Goal: Check status: Check status

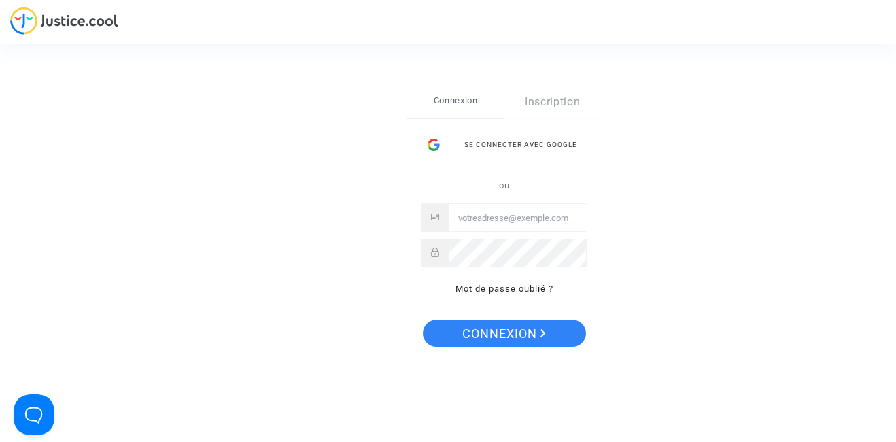
type input "[EMAIL_ADDRESS][DOMAIN_NAME]"
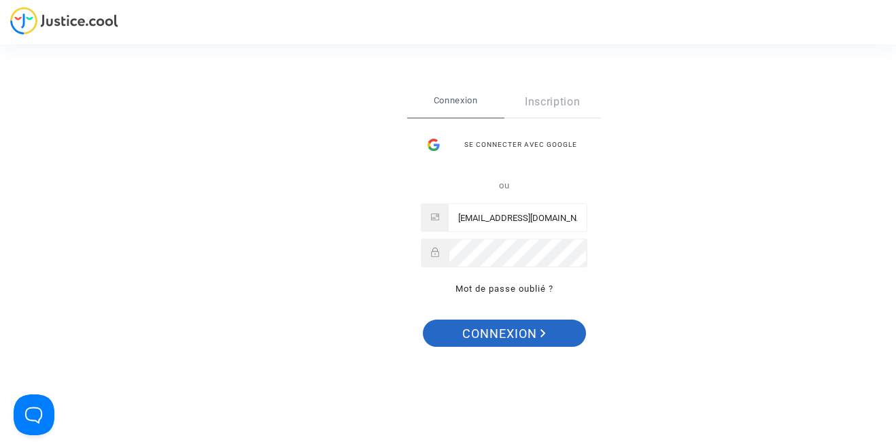
click at [528, 331] on span "Connexion" at bounding box center [504, 334] width 84 height 29
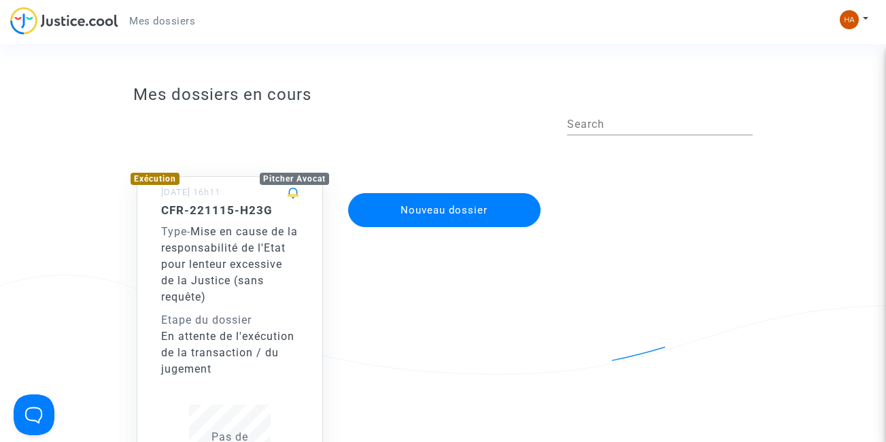
click at [296, 220] on div "CFR-221115-H23G Type - Mise en cause de la responsabilité de l'Etat pour lenteu…" at bounding box center [229, 290] width 137 height 174
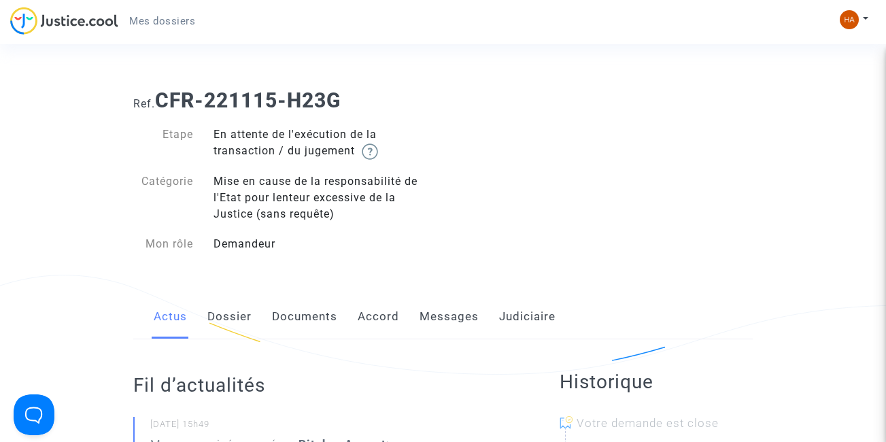
click at [520, 320] on link "Judiciaire" at bounding box center [527, 316] width 56 height 45
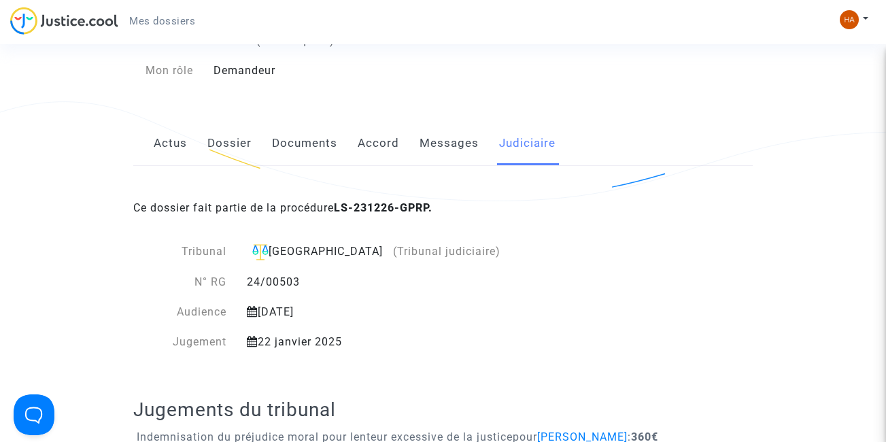
scroll to position [157, 0]
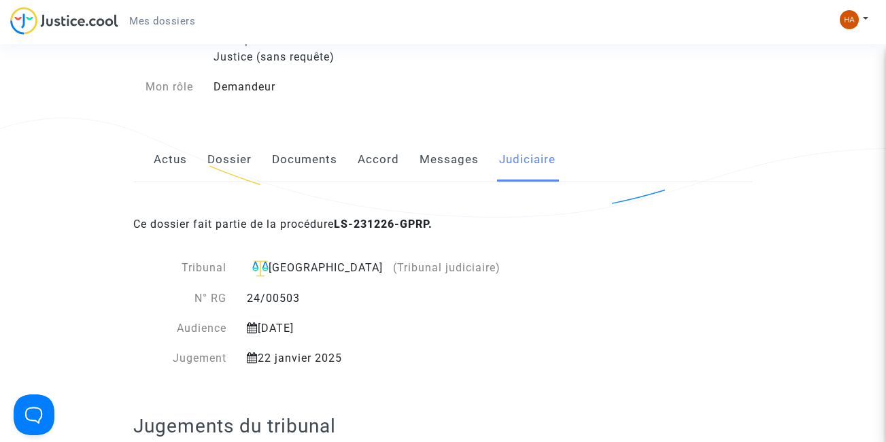
click at [443, 163] on link "Messages" at bounding box center [449, 159] width 59 height 45
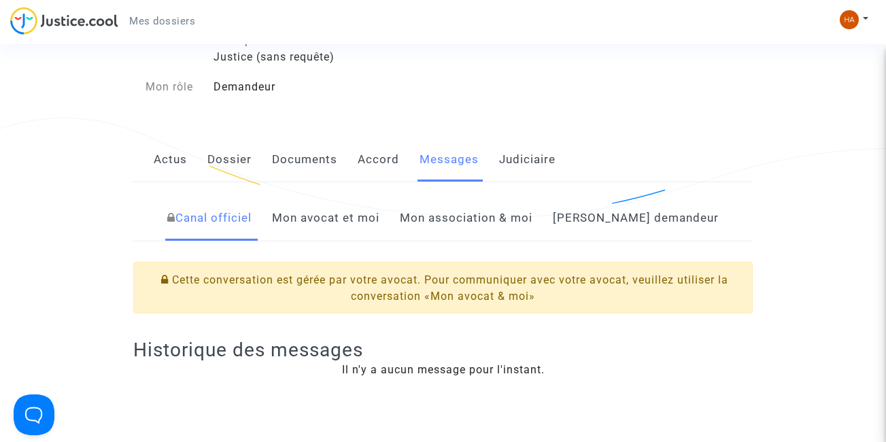
click at [626, 216] on link "Côté demandeur" at bounding box center [636, 218] width 166 height 45
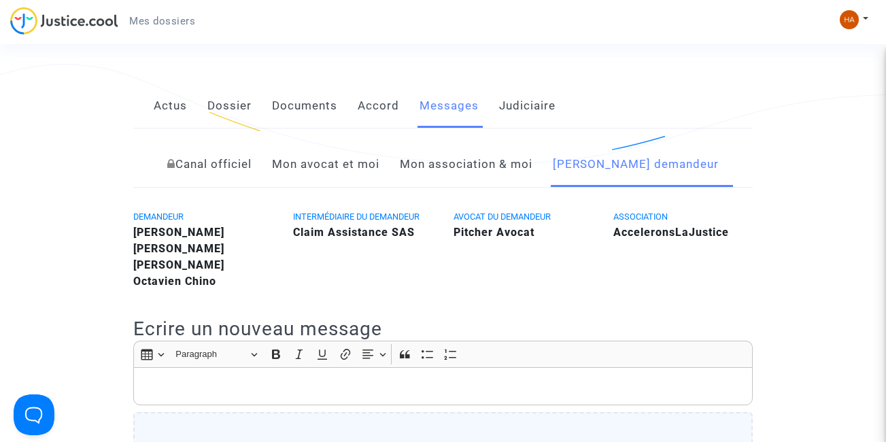
scroll to position [184, 0]
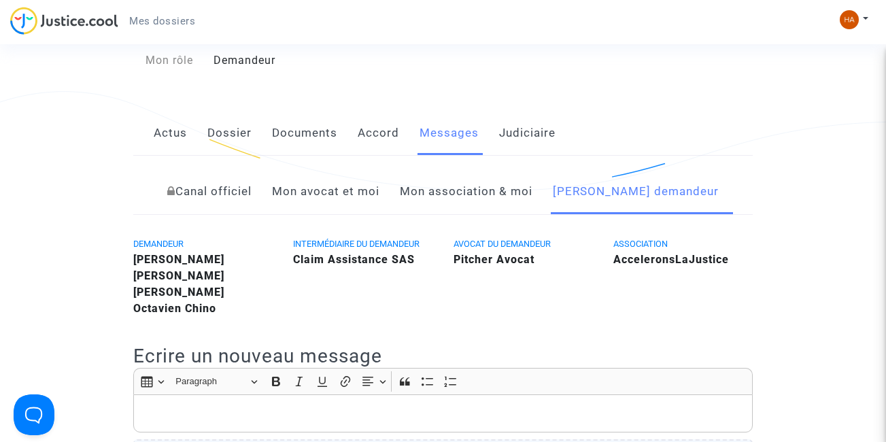
click at [383, 140] on link "Accord" at bounding box center [378, 133] width 41 height 45
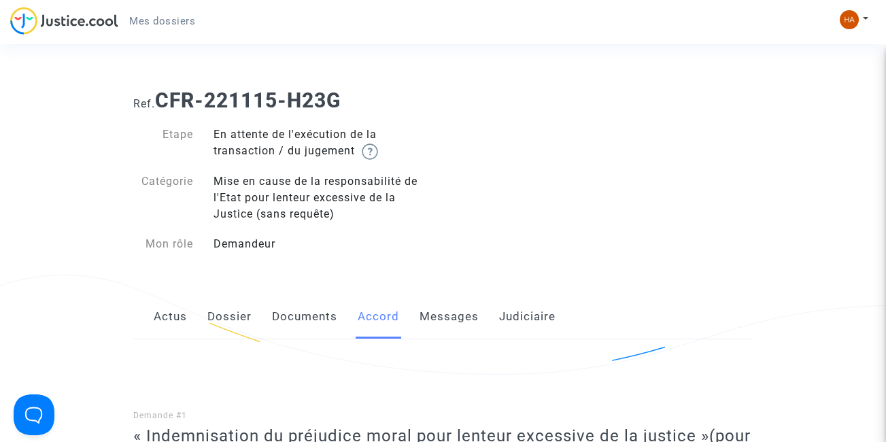
scroll to position [184, 0]
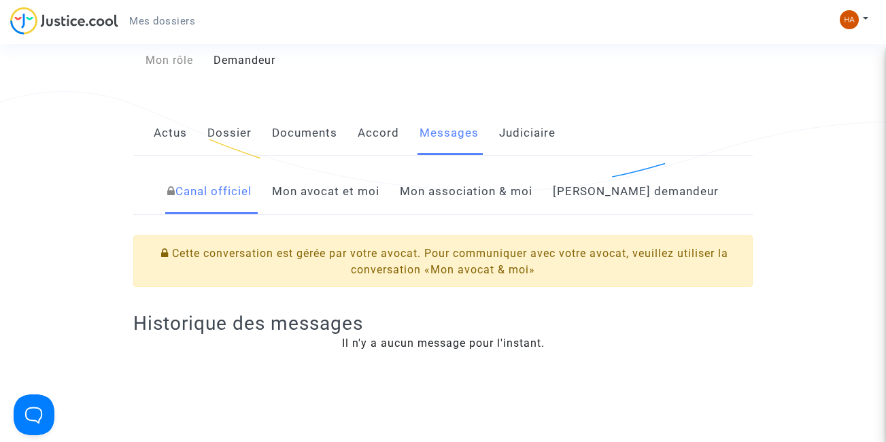
click at [375, 133] on link "Accord" at bounding box center [378, 133] width 41 height 45
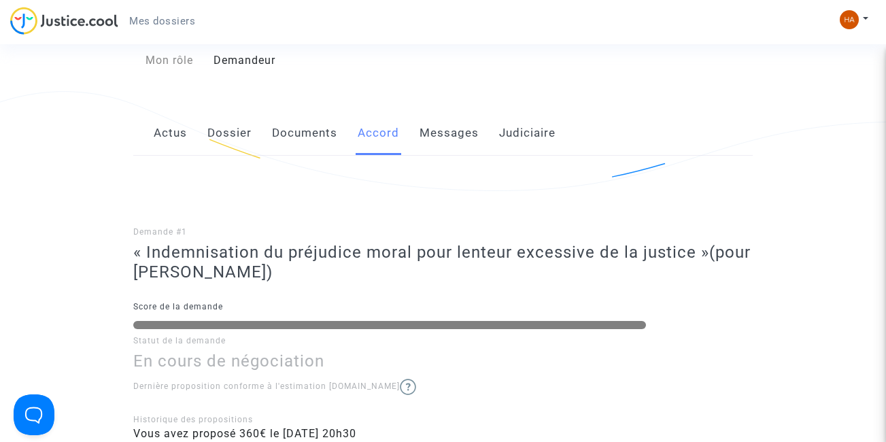
click at [311, 134] on link "Documents" at bounding box center [304, 133] width 65 height 45
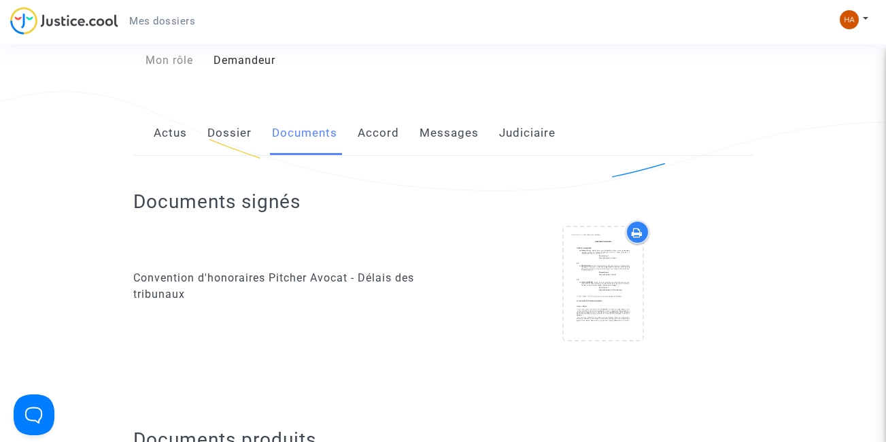
click at [218, 140] on link "Dossier" at bounding box center [229, 133] width 44 height 45
